Goal: Task Accomplishment & Management: Complete application form

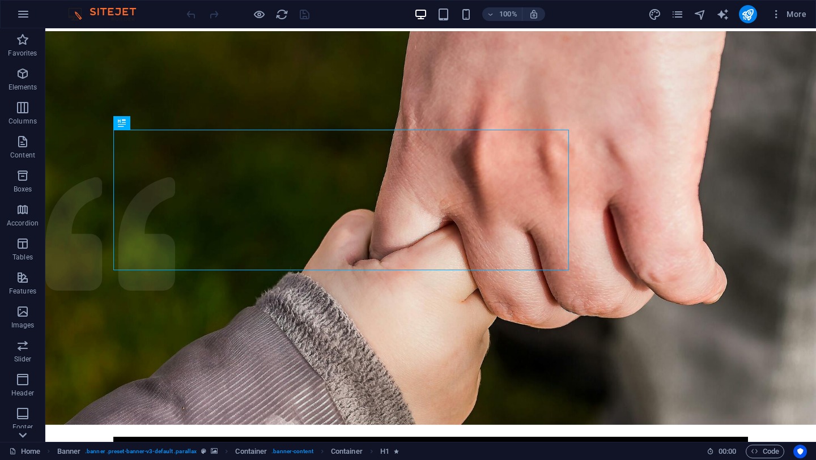
click at [31, 431] on div at bounding box center [22, 435] width 45 height 14
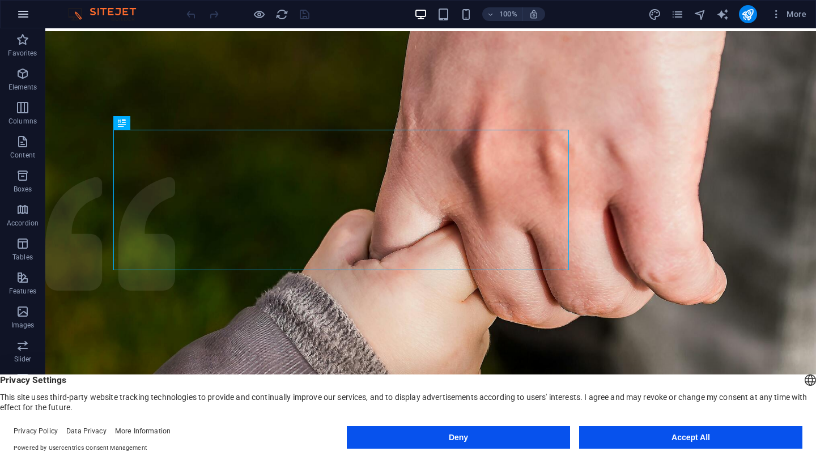
click at [23, 2] on button "button" at bounding box center [23, 14] width 27 height 27
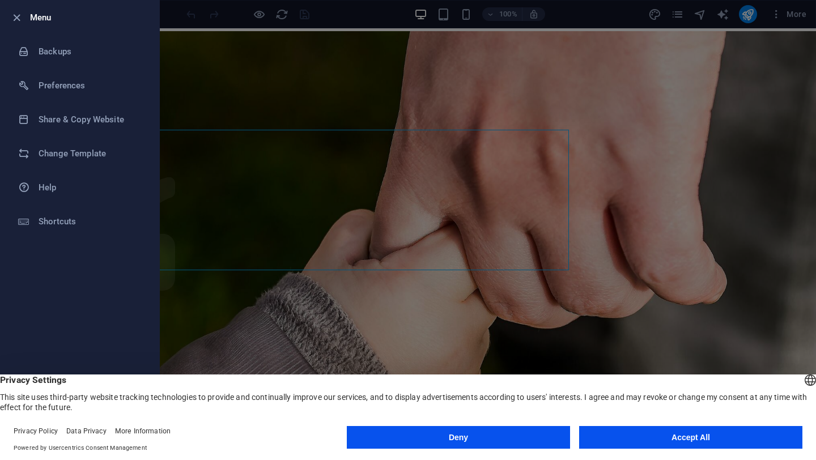
click at [641, 32] on div at bounding box center [408, 230] width 816 height 460
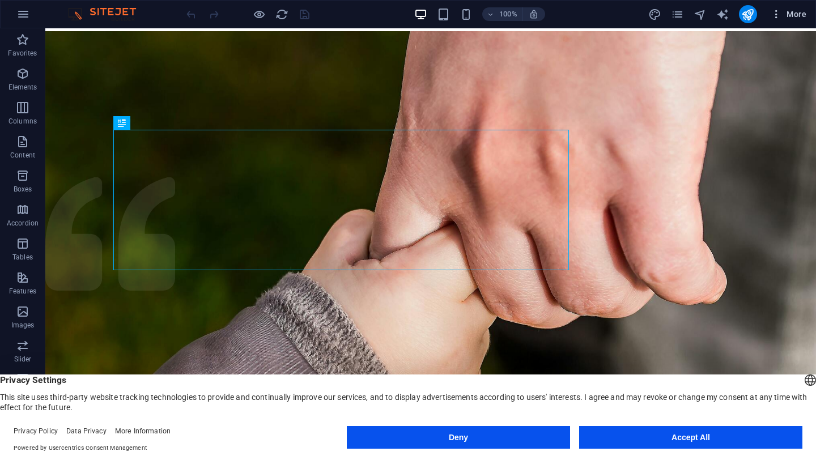
click at [779, 6] on button "More" at bounding box center [788, 14] width 45 height 18
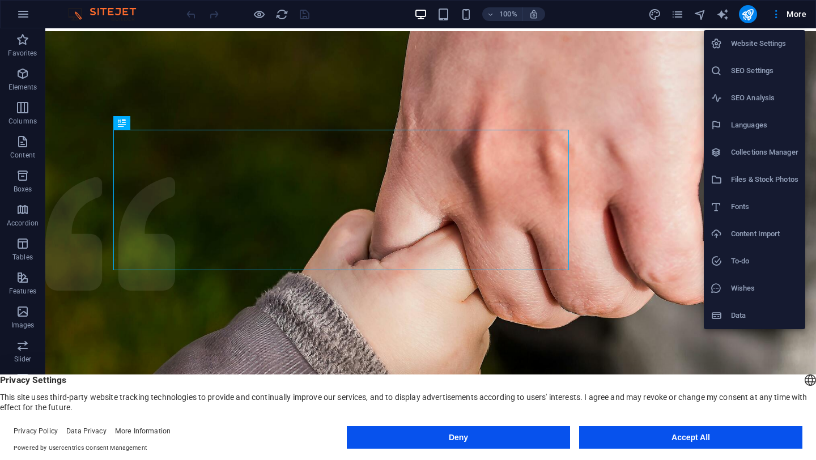
click at [700, 22] on div at bounding box center [408, 230] width 816 height 460
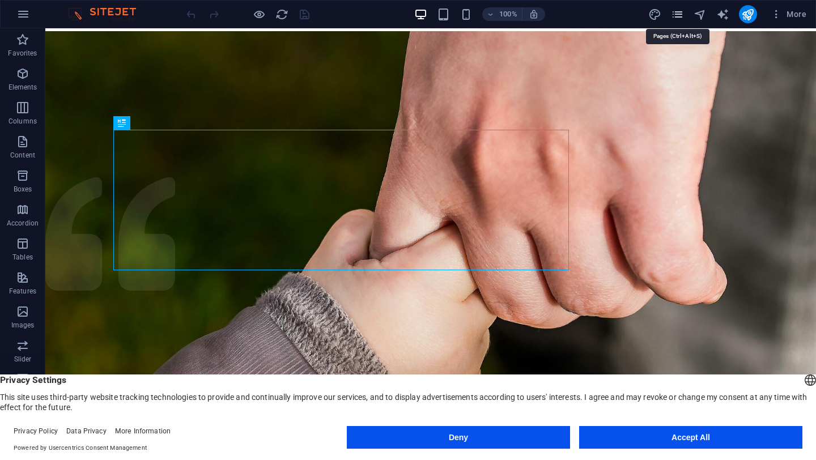
click at [676, 19] on icon "pages" at bounding box center [677, 14] width 13 height 13
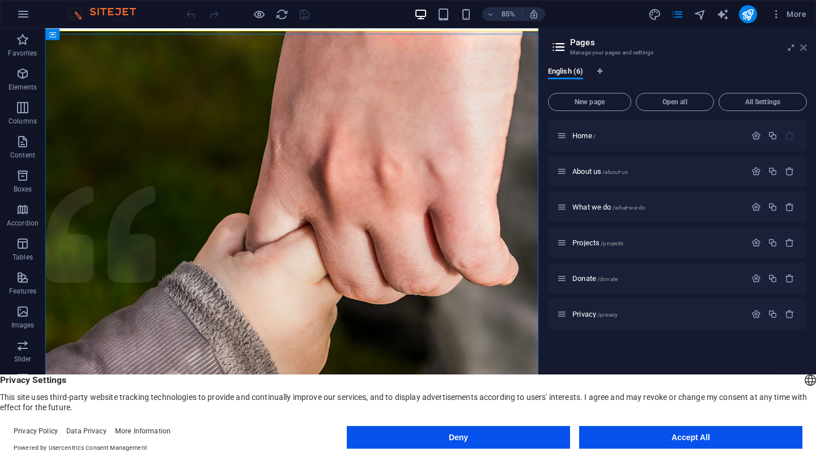
click at [802, 49] on icon at bounding box center [803, 47] width 7 height 9
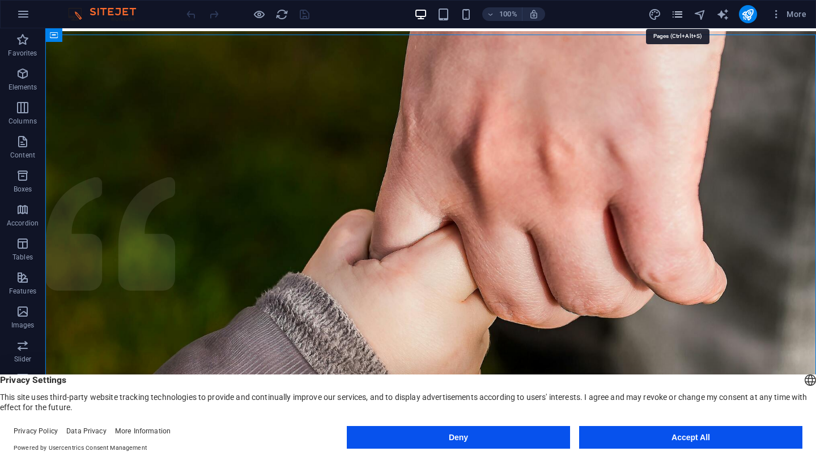
click at [679, 19] on icon "pages" at bounding box center [677, 14] width 13 height 13
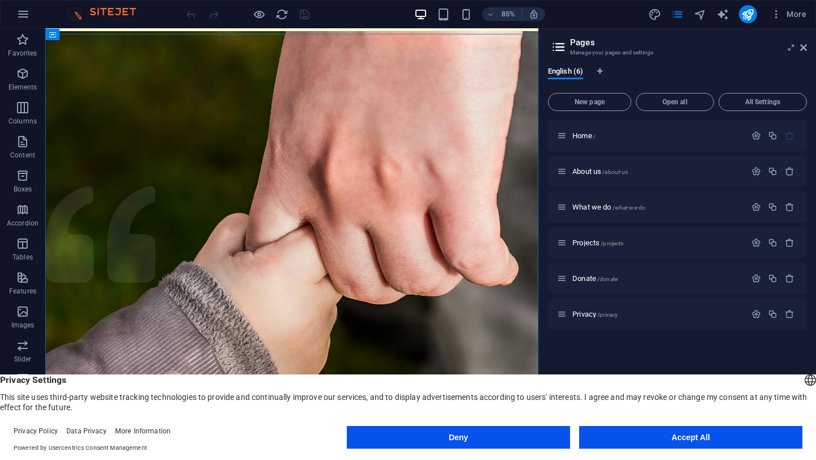
click at [605, 70] on div "English (6)" at bounding box center [677, 78] width 259 height 22
click at [601, 73] on icon "Language Tabs" at bounding box center [599, 71] width 5 height 7
select select "41"
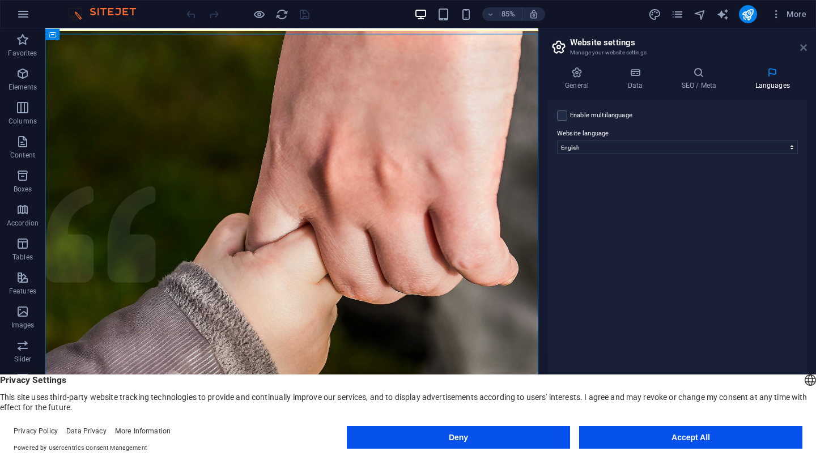
click at [805, 45] on icon at bounding box center [803, 47] width 7 height 9
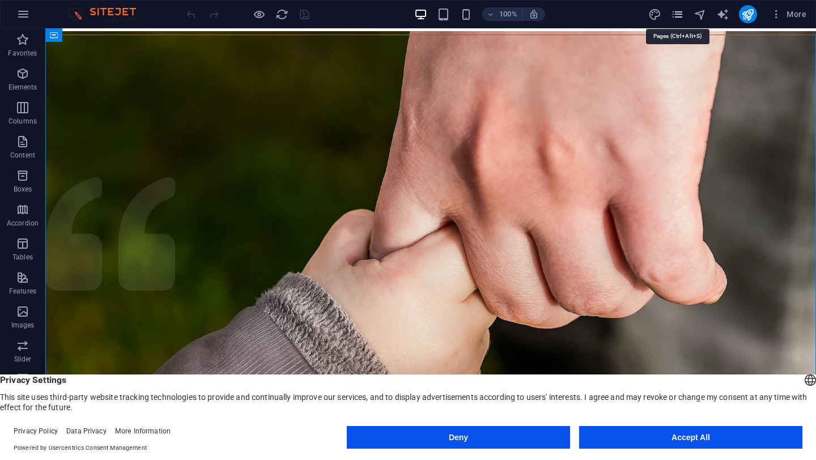
click at [683, 12] on icon "pages" at bounding box center [677, 14] width 13 height 13
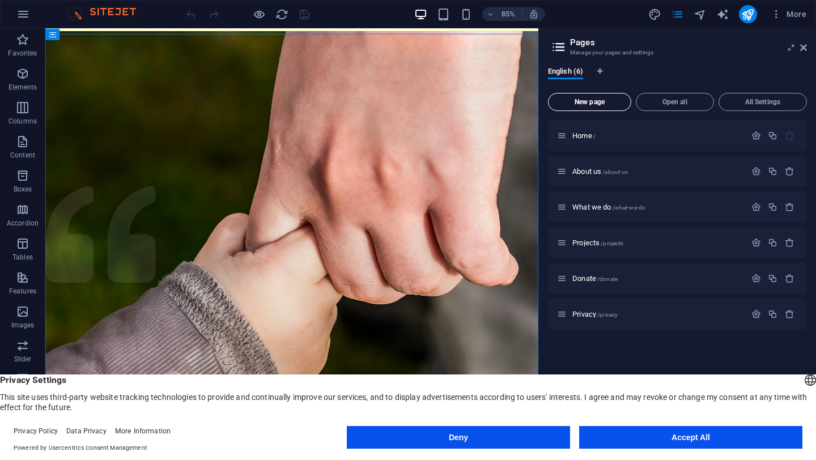
click at [594, 106] on button "New page" at bounding box center [589, 102] width 83 height 18
click at [610, 99] on span "New page" at bounding box center [589, 102] width 73 height 7
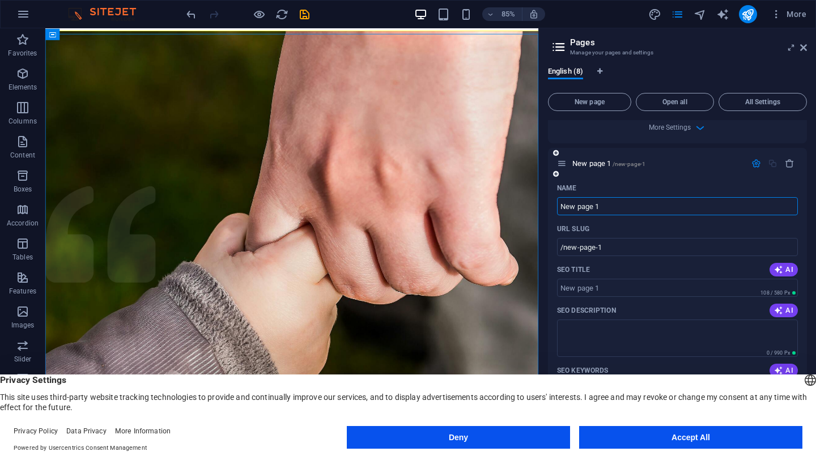
scroll to position [619, 0]
type input "Priv"
type input "/priv"
type input "Privacy Pol"
type input "/privacy-8"
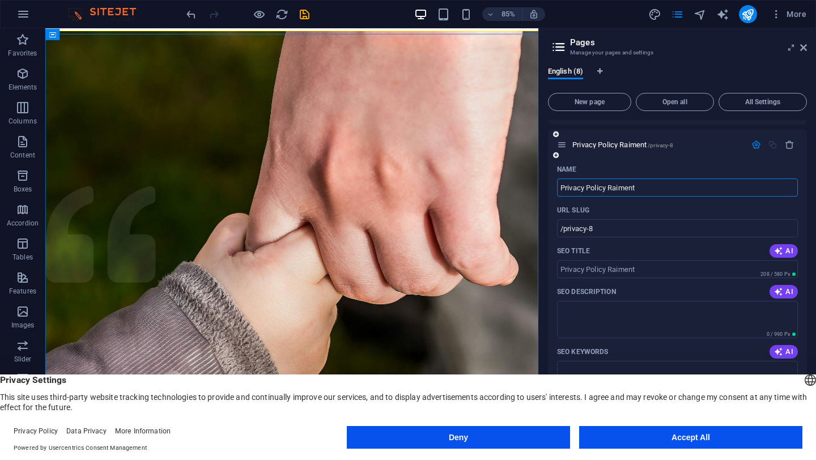
scroll to position [640, 0]
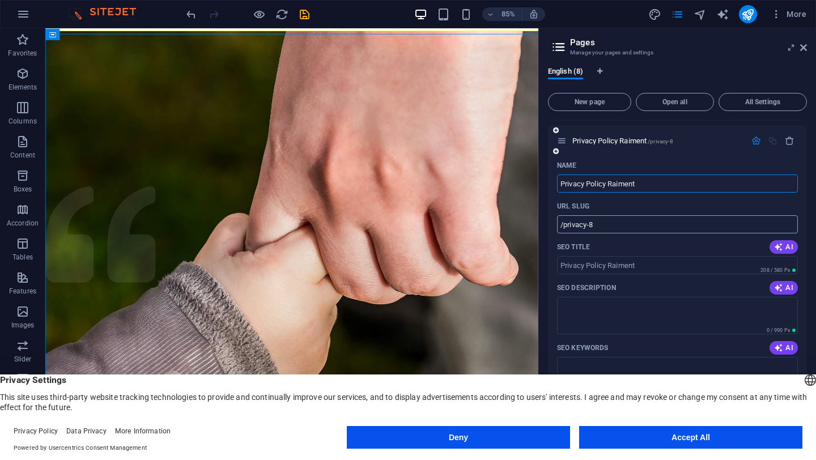
type input "Privacy Policy Raiment"
click at [606, 226] on input "/privacy-8" at bounding box center [677, 224] width 241 height 18
click at [659, 176] on input "Privacy Policy Raiment" at bounding box center [677, 184] width 241 height 18
click at [637, 218] on input "/privacy-raiment" at bounding box center [677, 224] width 241 height 18
click at [640, 224] on input "/privacy-raiment" at bounding box center [677, 224] width 241 height 18
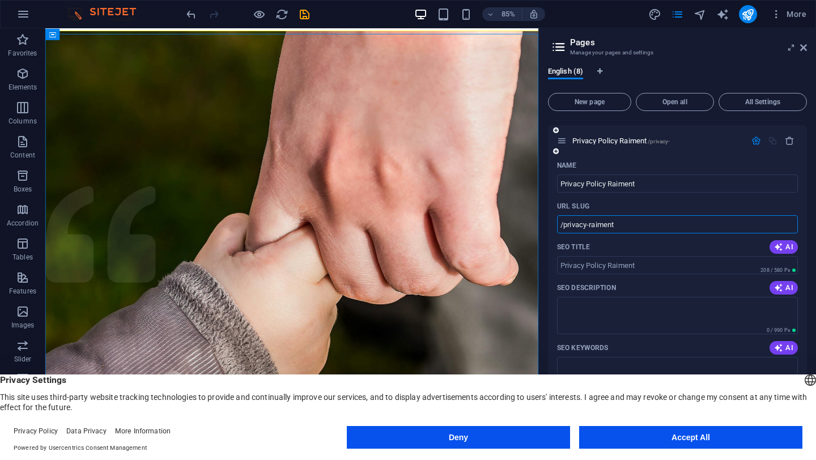
type input "/privacy-raiment"
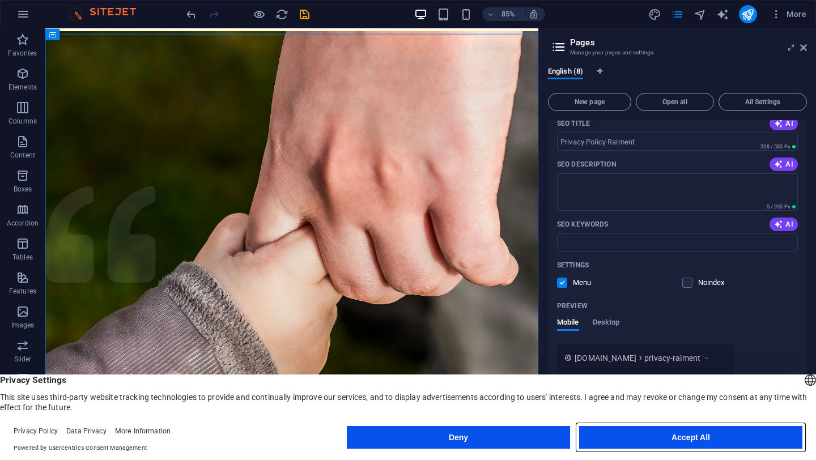
click at [658, 439] on button "Accept All" at bounding box center [690, 437] width 223 height 23
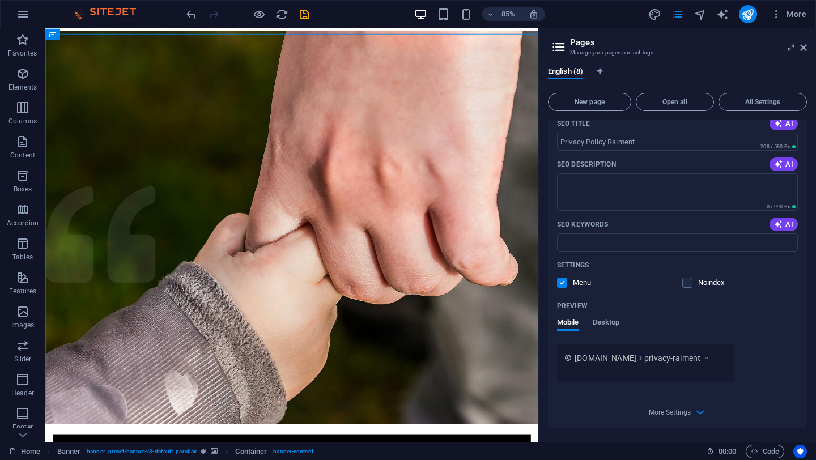
click at [691, 413] on div "More Settings" at bounding box center [677, 410] width 241 height 18
click at [700, 415] on icon "button" at bounding box center [700, 412] width 13 height 13
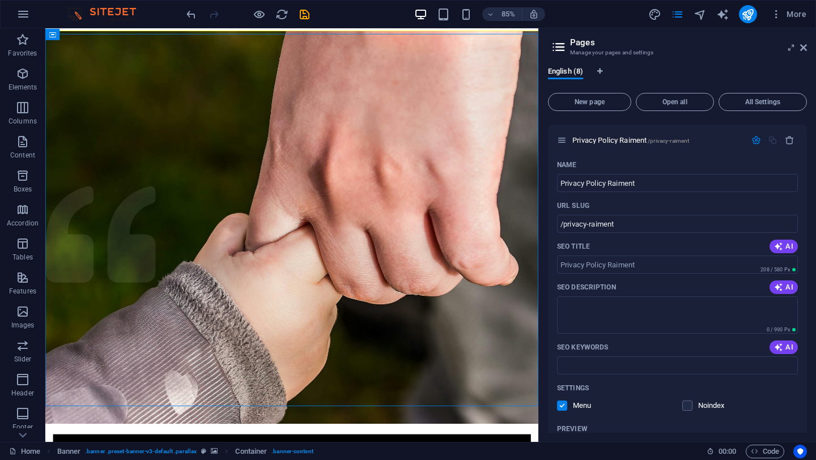
scroll to position [926, 0]
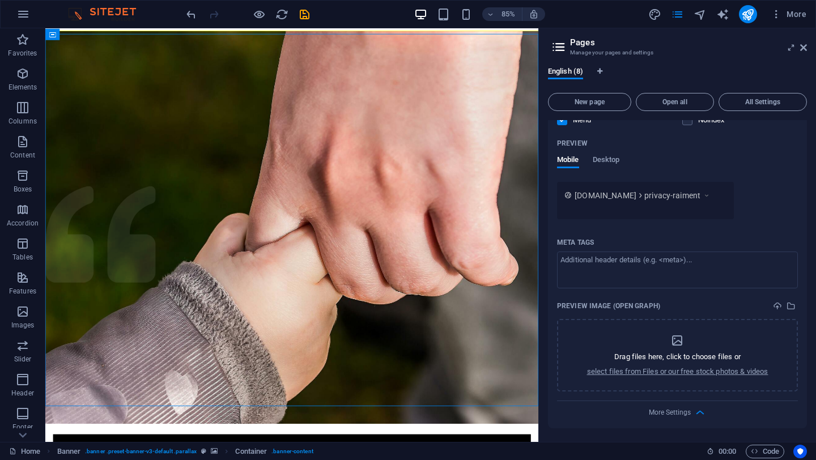
click at [690, 408] on div "More Settings" at bounding box center [677, 410] width 241 height 18
click at [690, 411] on div "More Settings" at bounding box center [677, 410] width 241 height 18
click at [699, 414] on icon "button" at bounding box center [700, 412] width 13 height 13
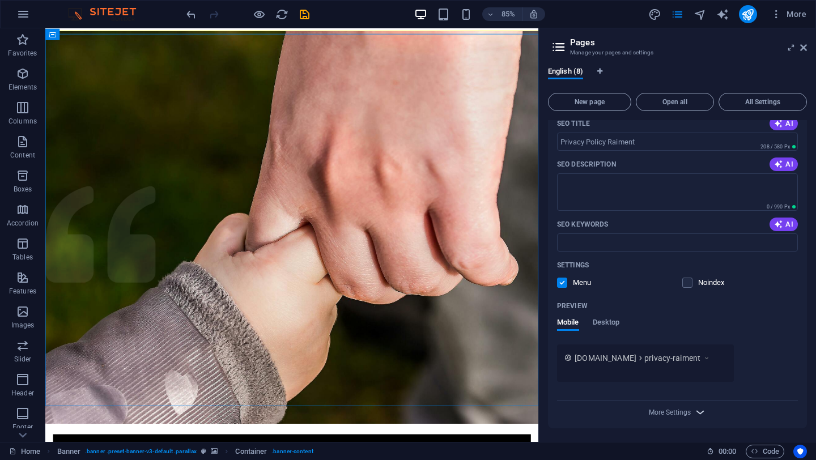
scroll to position [763, 0]
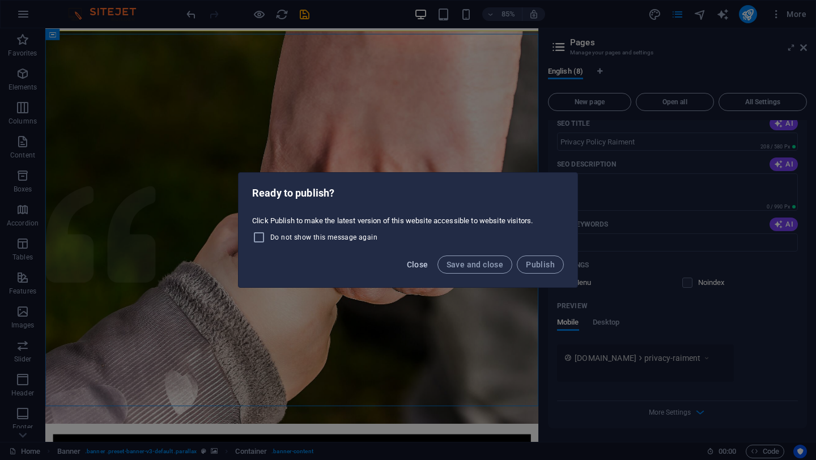
click at [423, 260] on span "Close" at bounding box center [418, 264] width 22 height 9
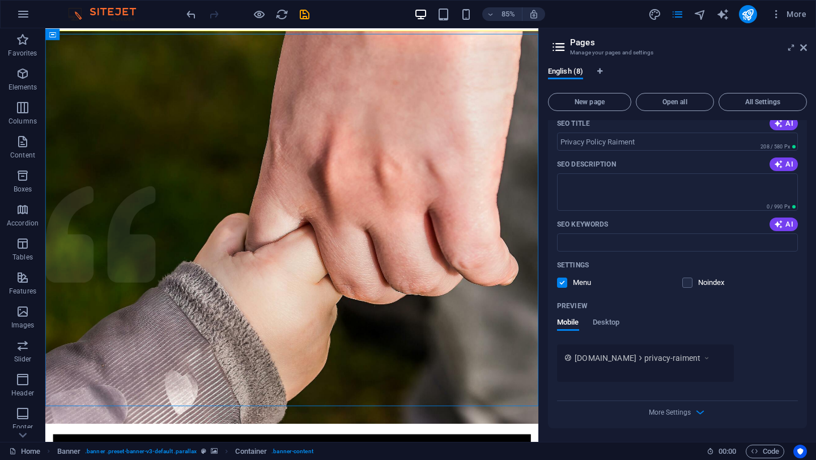
click at [678, 223] on div "SEO Keywords AI" at bounding box center [677, 224] width 241 height 18
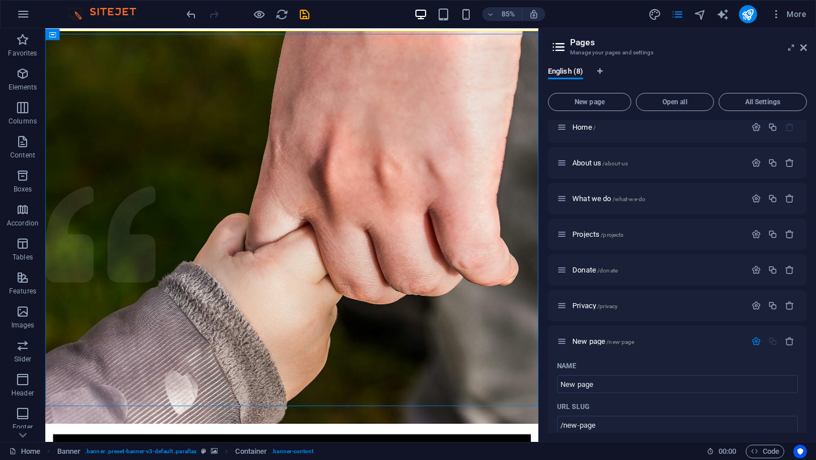
scroll to position [0, 0]
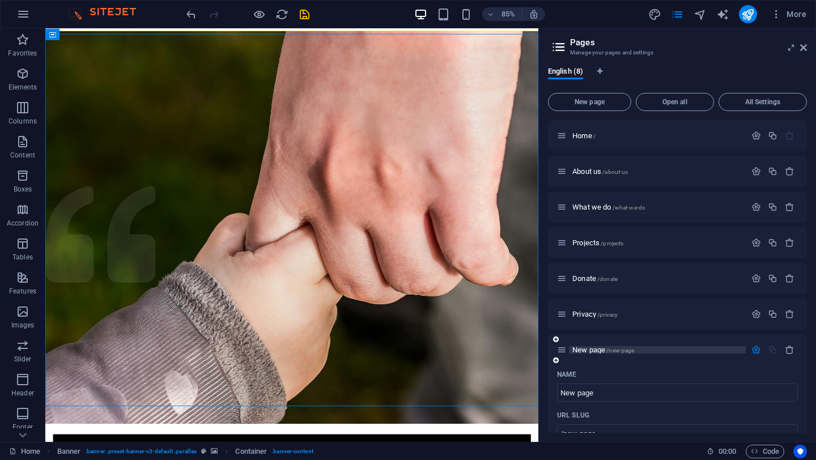
click at [593, 352] on span "New page /new-page" at bounding box center [603, 350] width 62 height 9
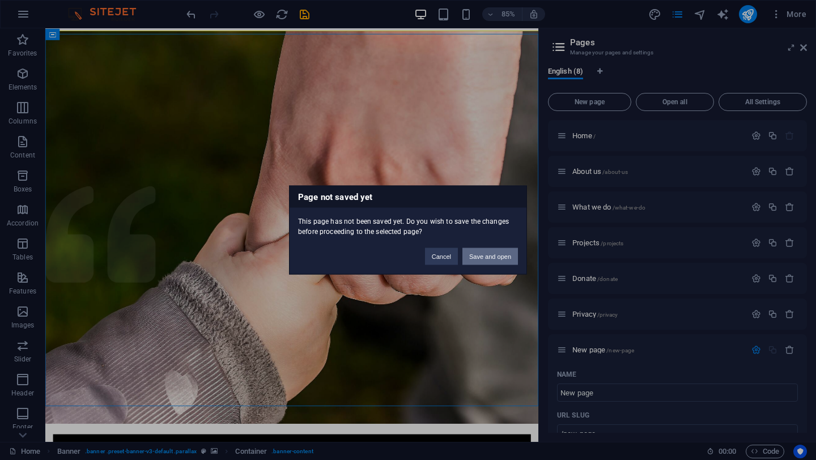
click at [497, 255] on button "Save and open" at bounding box center [490, 256] width 56 height 17
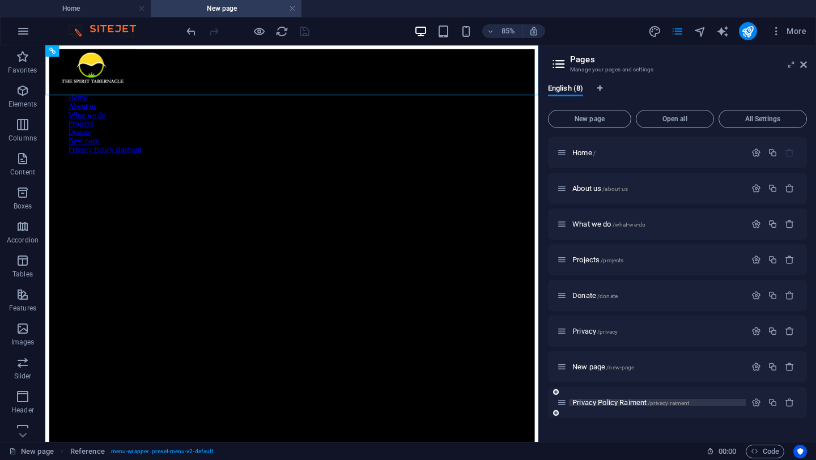
click at [677, 405] on span "/privacy-raiment" at bounding box center [668, 403] width 41 height 6
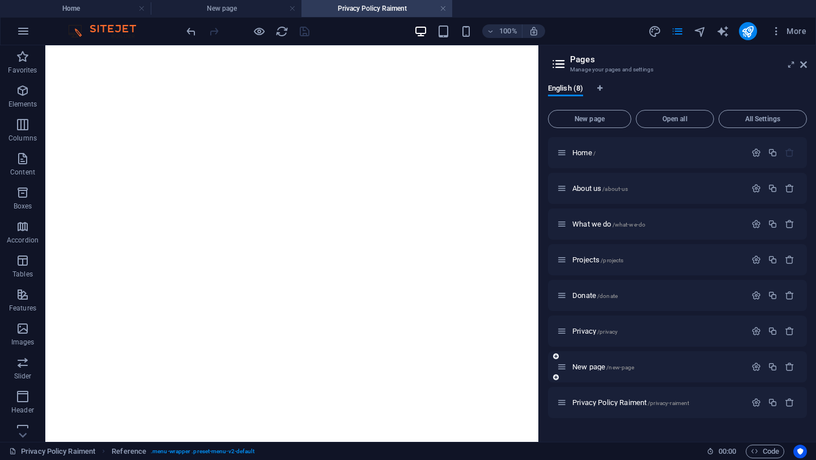
click at [754, 375] on div "New page /new-page" at bounding box center [677, 366] width 259 height 31
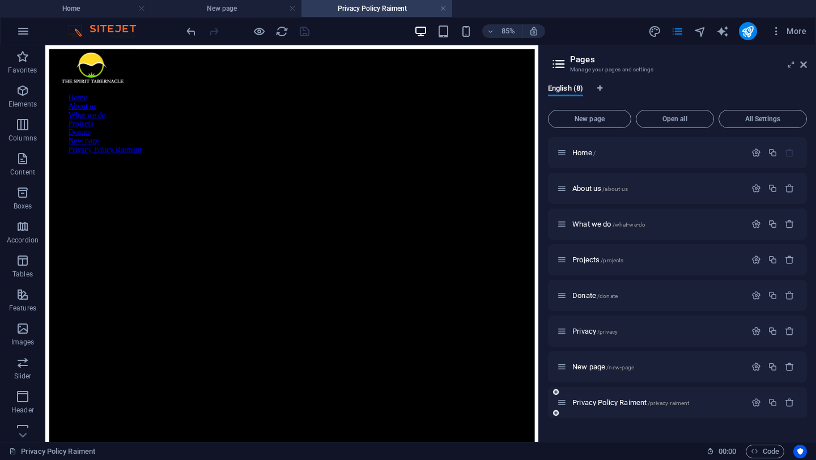
click at [759, 410] on div "Privacy Policy Raiment /privacy-raiment" at bounding box center [677, 402] width 259 height 31
click at [756, 400] on icon "button" at bounding box center [756, 403] width 10 height 10
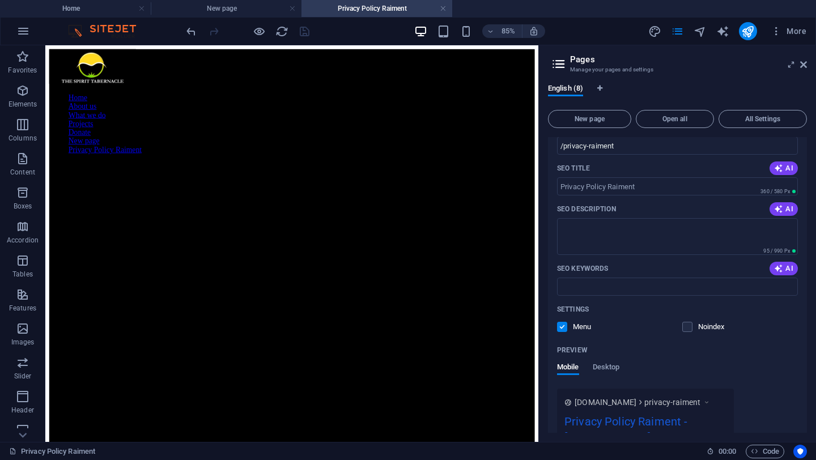
scroll to position [428, 0]
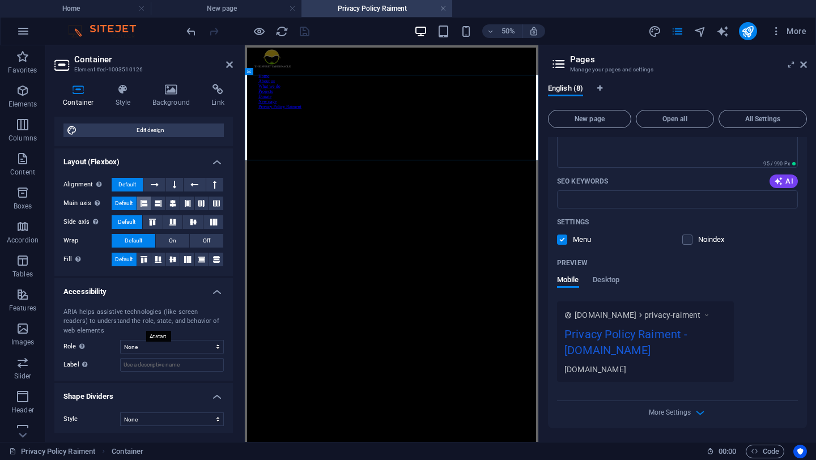
scroll to position [123, 0]
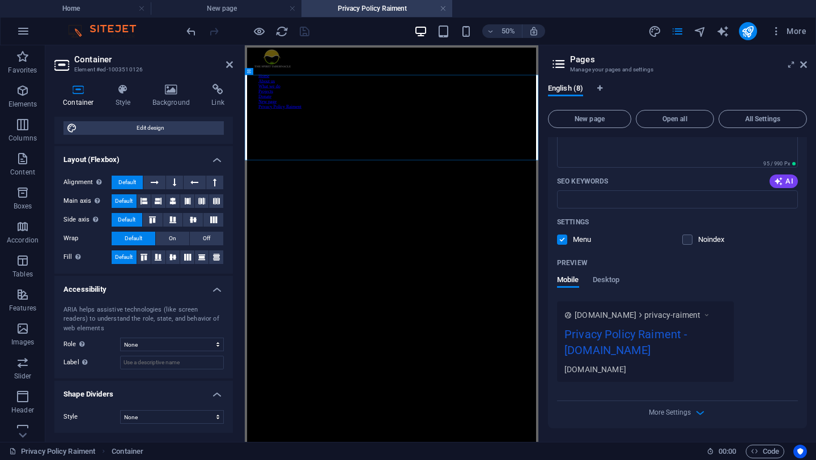
click at [73, 97] on h4 "Container" at bounding box center [80, 96] width 53 height 24
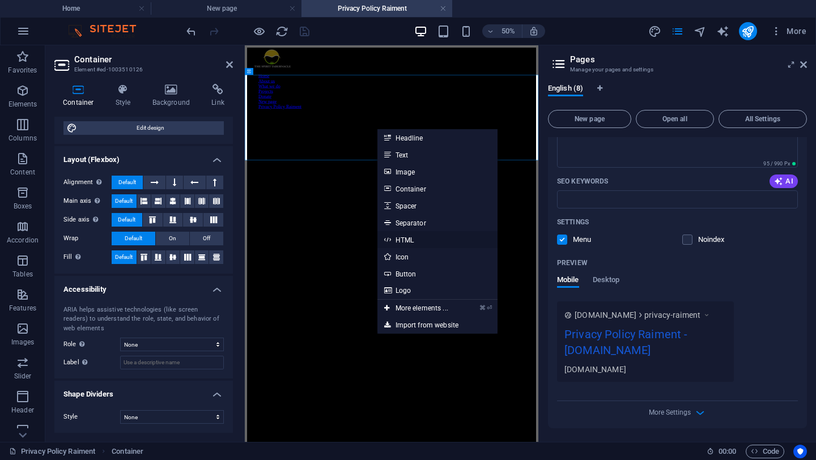
click at [423, 238] on link "HTML" at bounding box center [437, 239] width 120 height 17
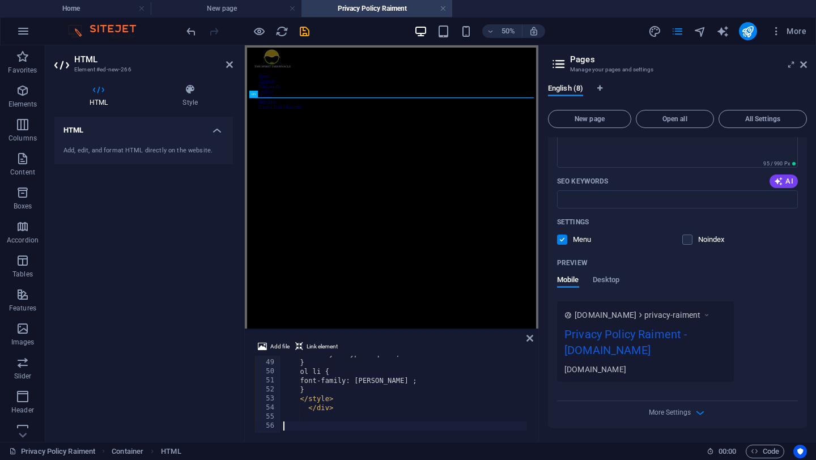
scroll to position [424, 0]
click at [163, 231] on div "HTML Add, edit, and format HTML directly on the website." at bounding box center [143, 275] width 179 height 316
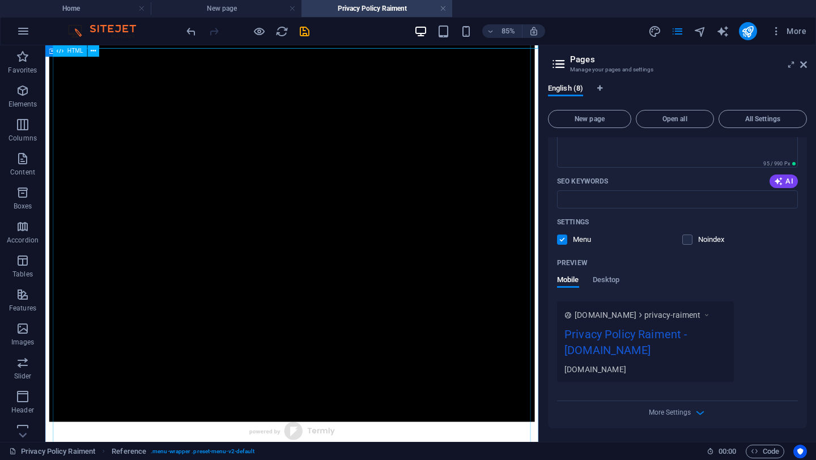
scroll to position [445, 0]
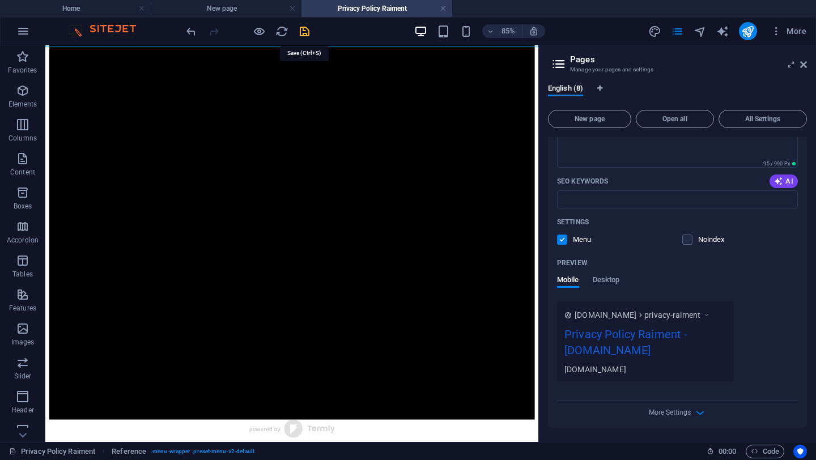
click at [309, 35] on icon "save" at bounding box center [304, 31] width 13 height 13
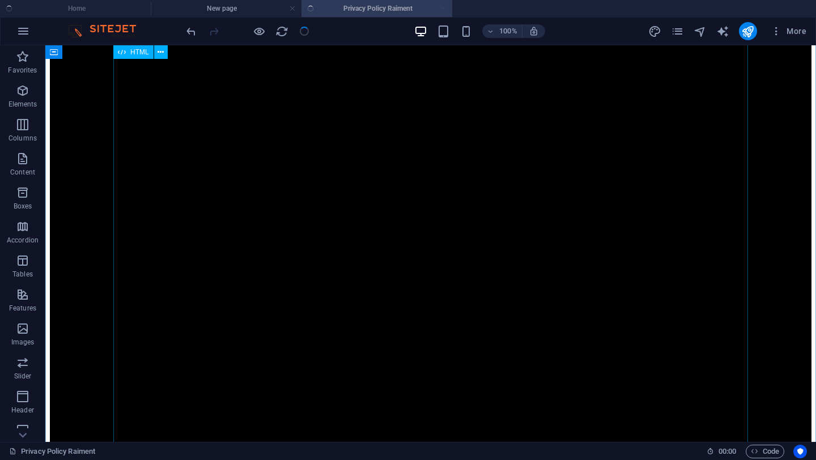
scroll to position [0, 0]
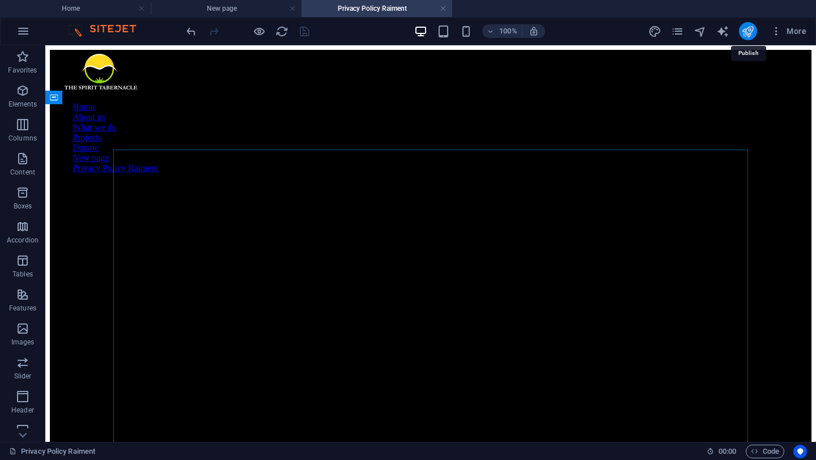
click at [749, 31] on icon "publish" at bounding box center [747, 31] width 13 height 13
